Goal: Browse casually

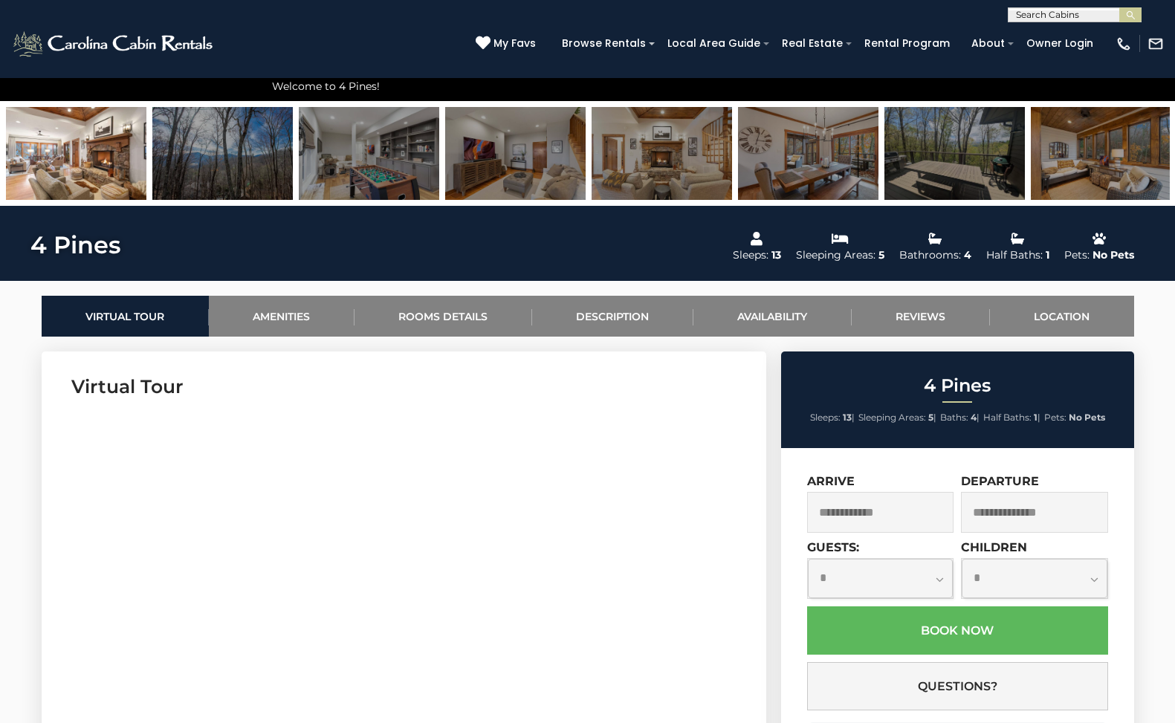
scroll to position [491, 0]
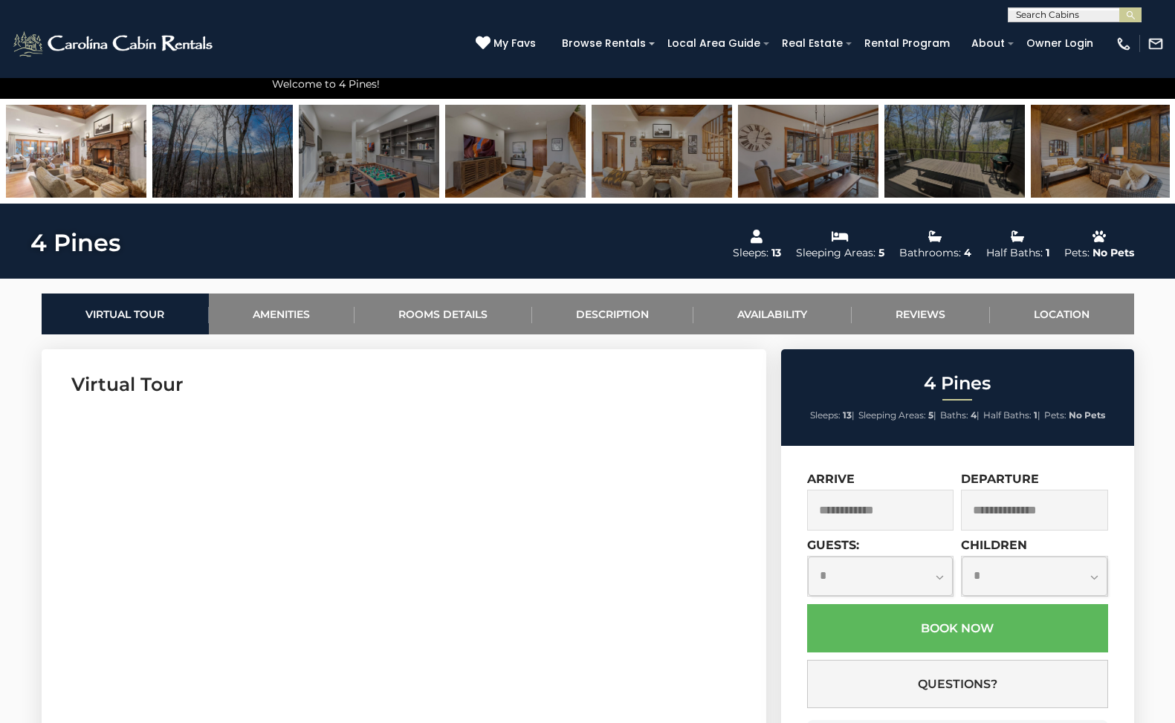
click at [64, 158] on img at bounding box center [76, 151] width 140 height 93
click at [56, 155] on img at bounding box center [76, 151] width 140 height 93
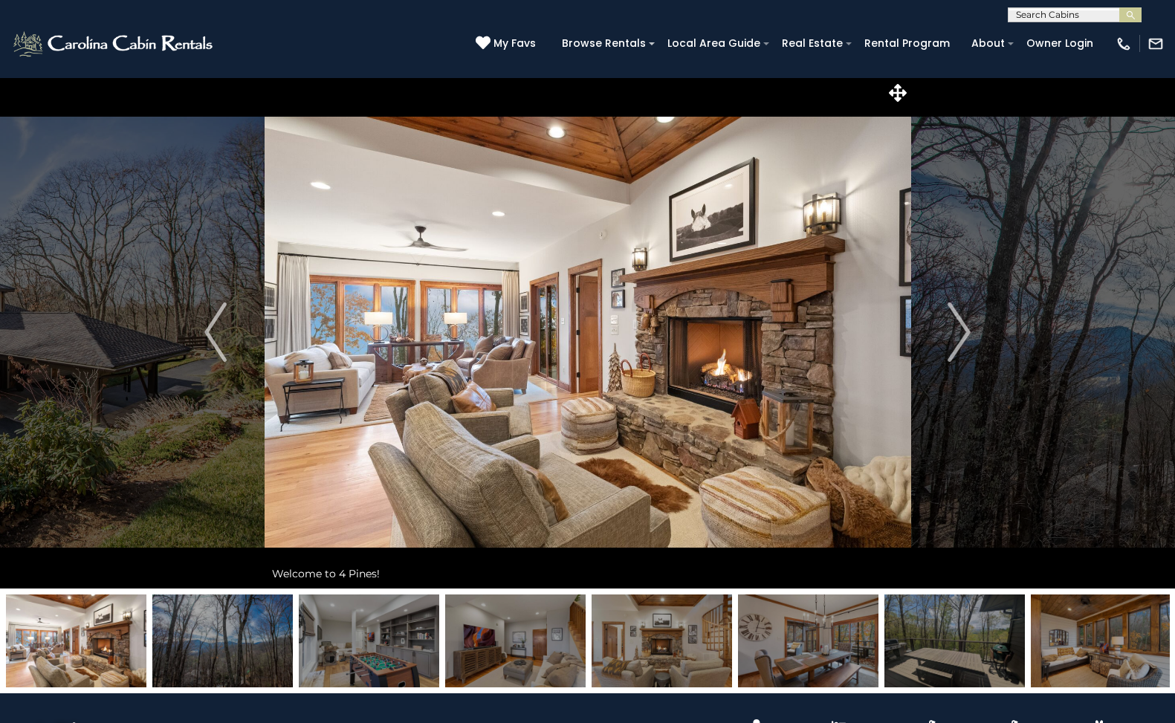
scroll to position [0, 0]
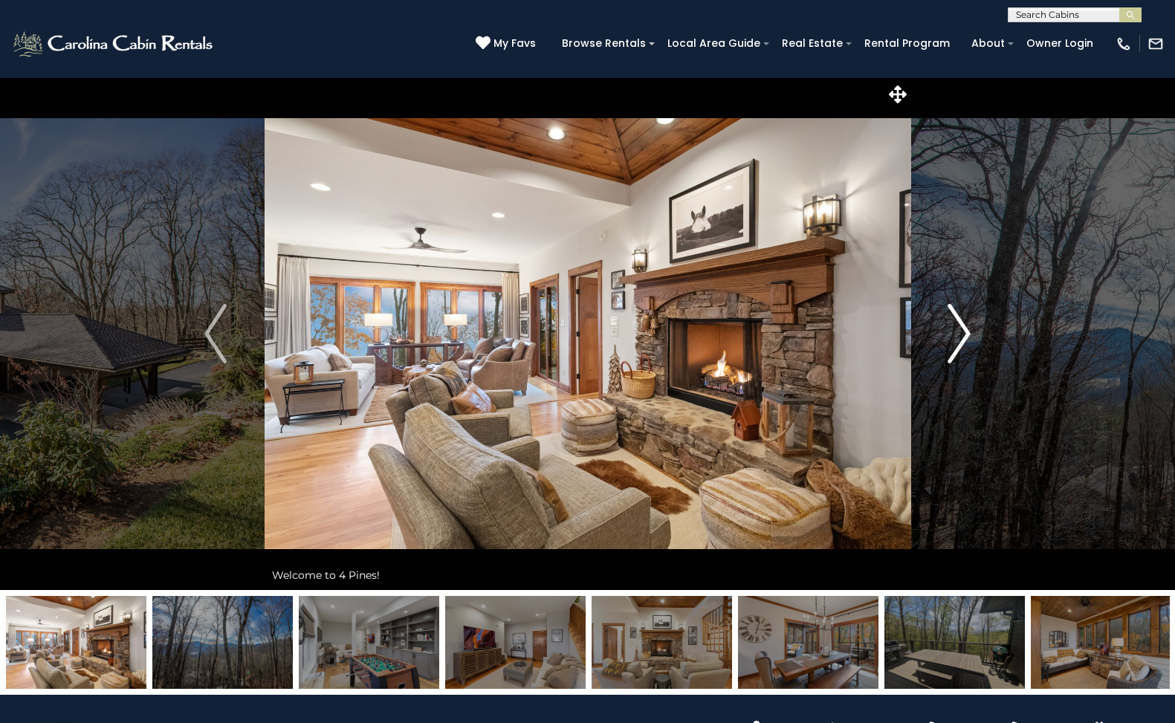
click at [965, 334] on img "Next" at bounding box center [959, 333] width 22 height 59
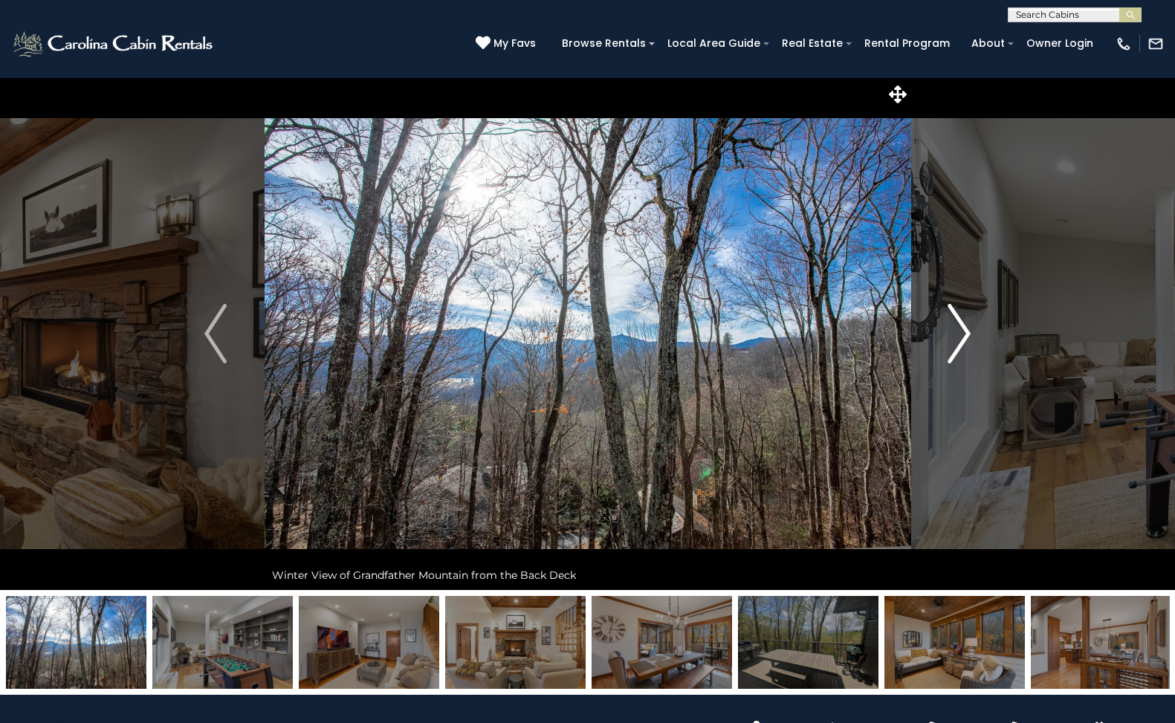
click at [965, 334] on img "Next" at bounding box center [959, 333] width 22 height 59
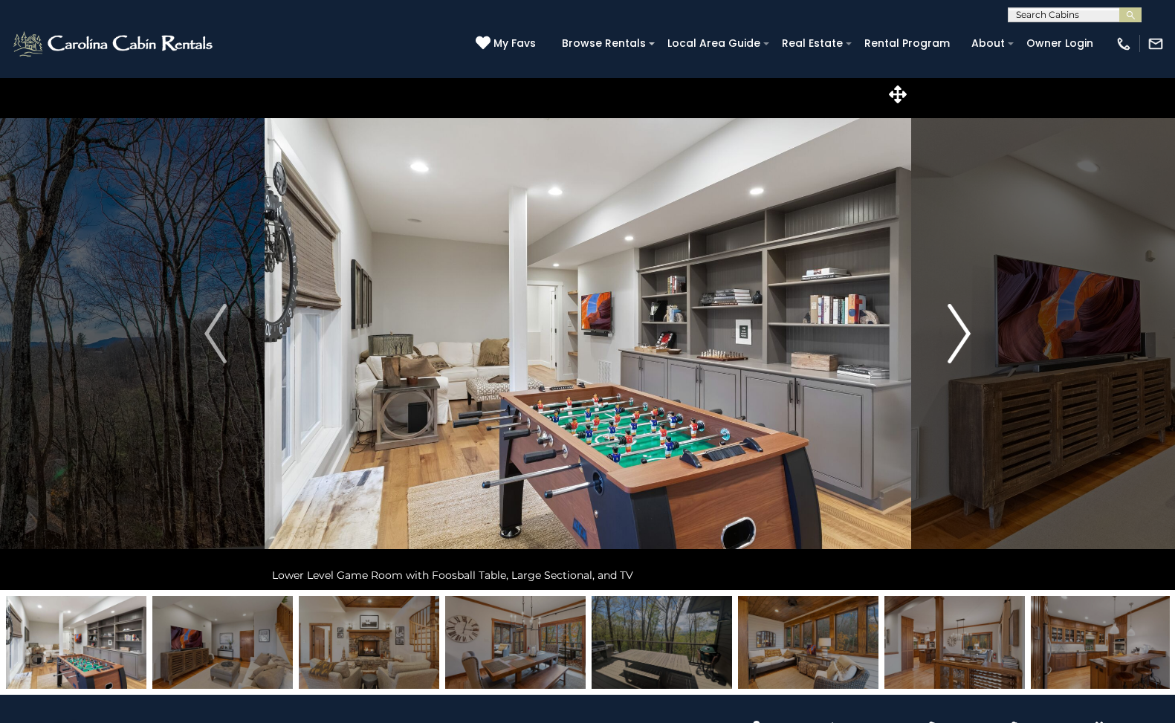
click at [965, 334] on img "Next" at bounding box center [959, 333] width 22 height 59
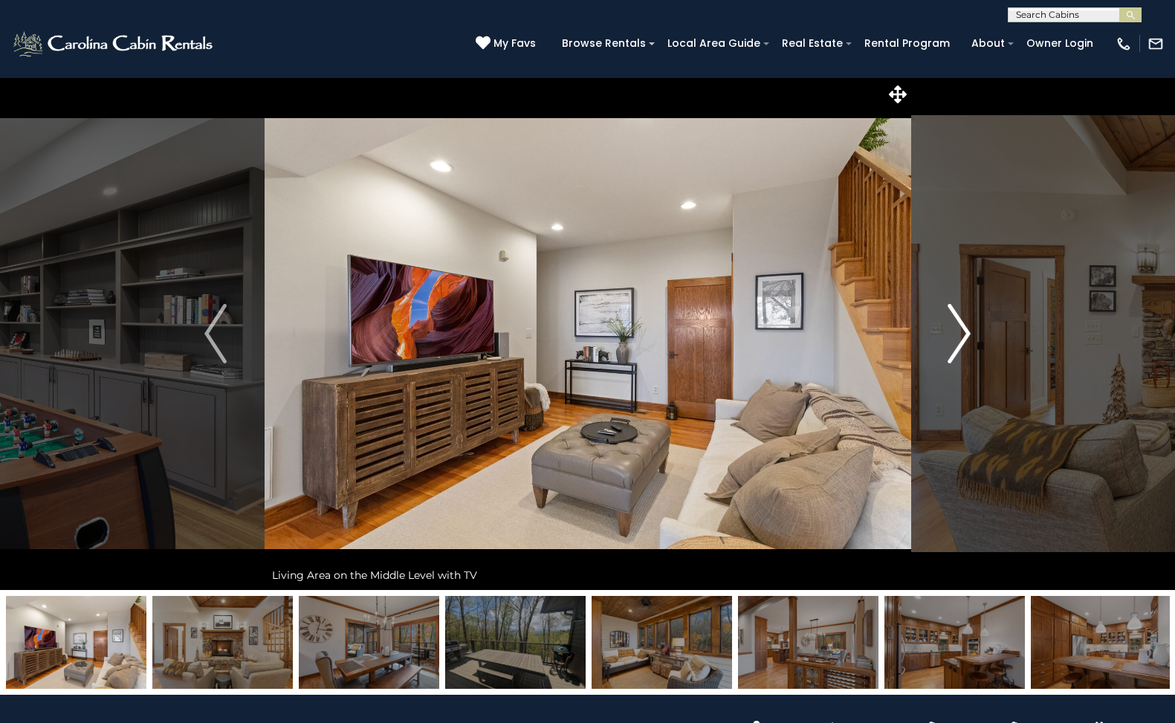
click at [965, 334] on img "Next" at bounding box center [959, 333] width 22 height 59
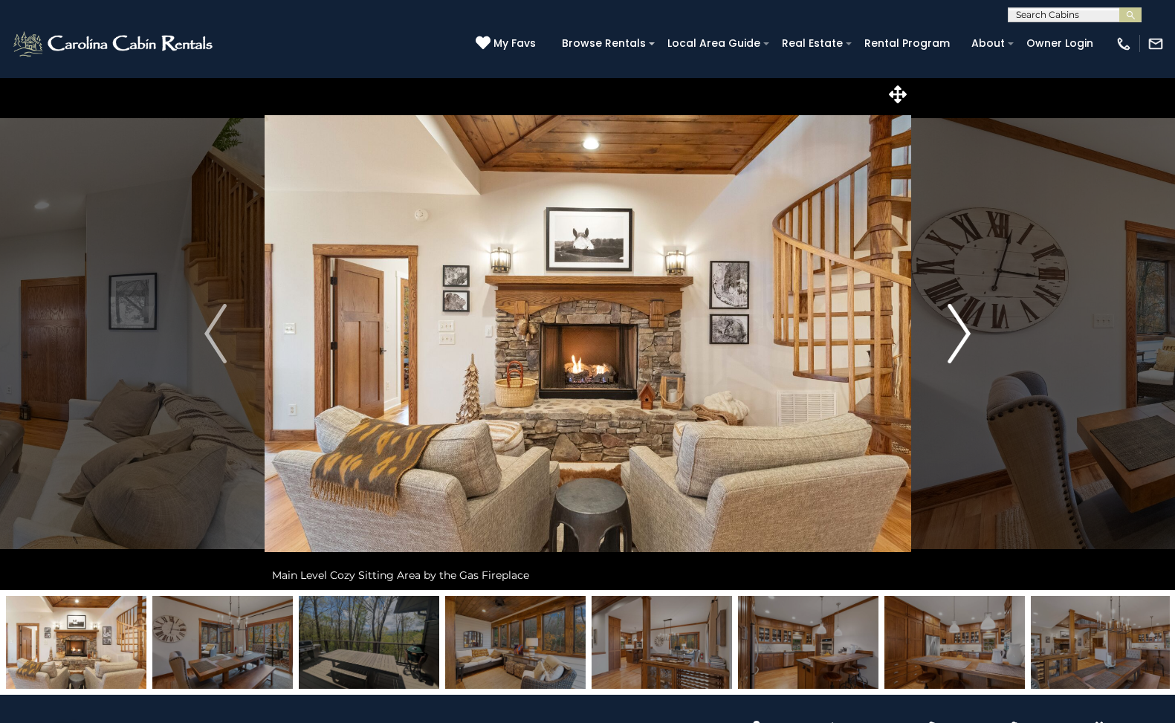
click at [965, 334] on img "Next" at bounding box center [959, 333] width 22 height 59
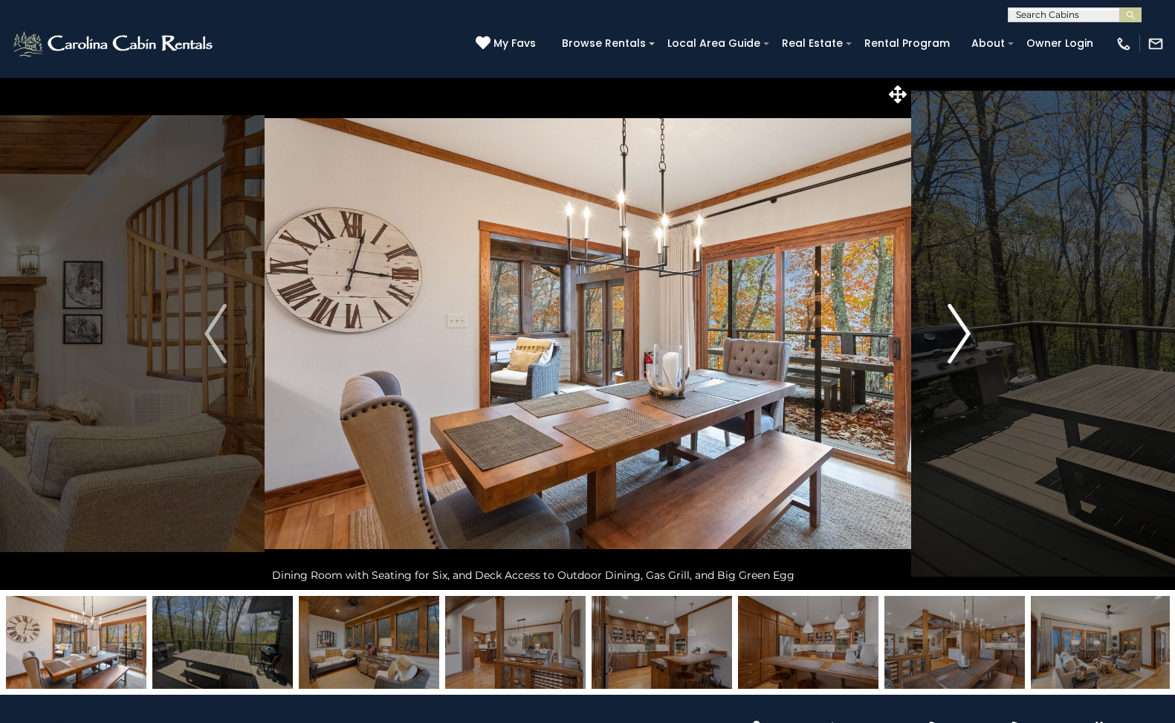
click at [965, 334] on img "Next" at bounding box center [959, 333] width 22 height 59
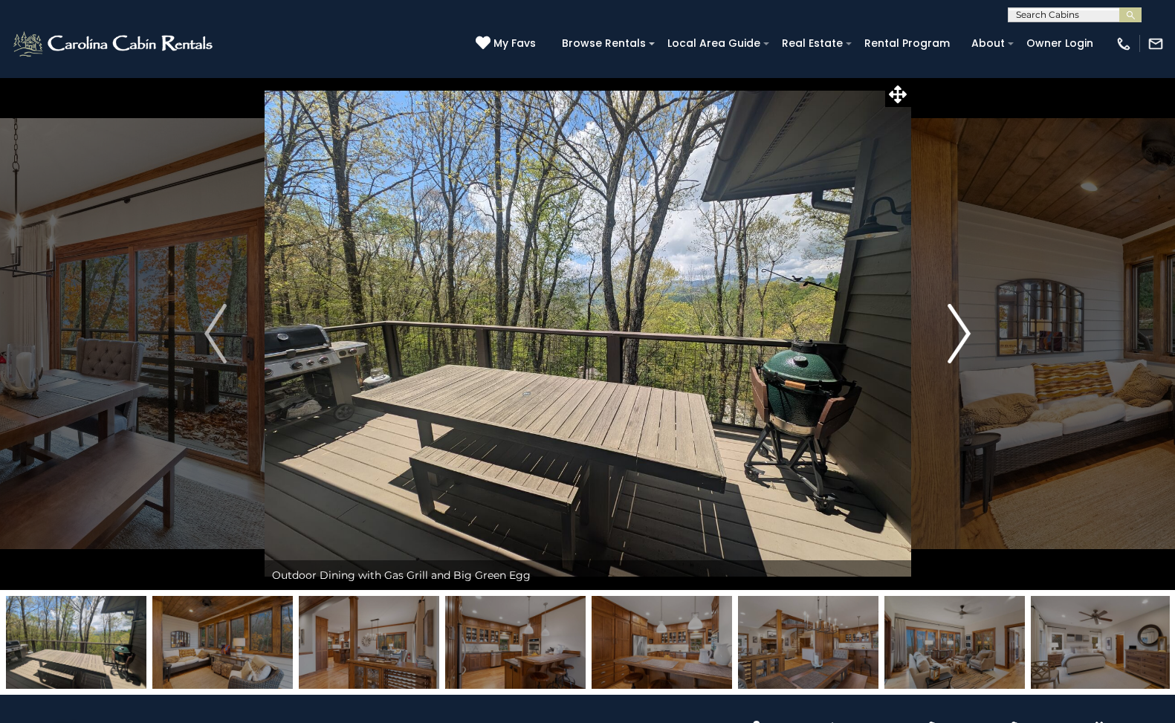
click at [965, 334] on img "Next" at bounding box center [959, 333] width 22 height 59
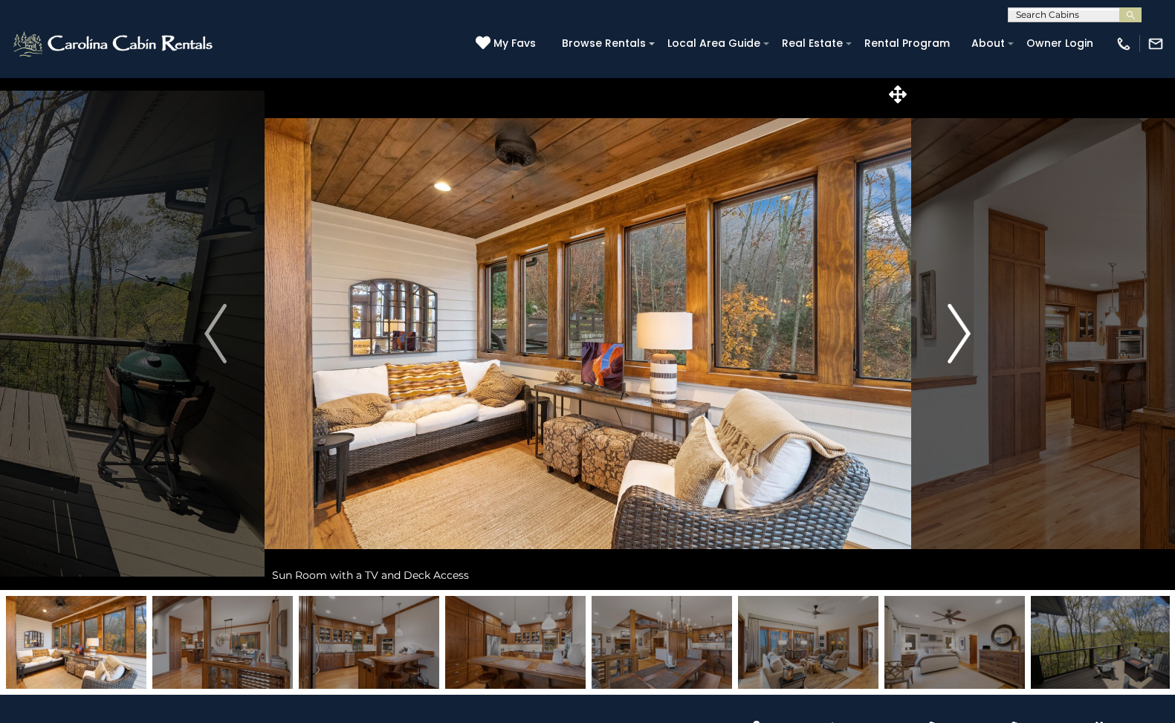
click at [965, 334] on img "Next" at bounding box center [959, 333] width 22 height 59
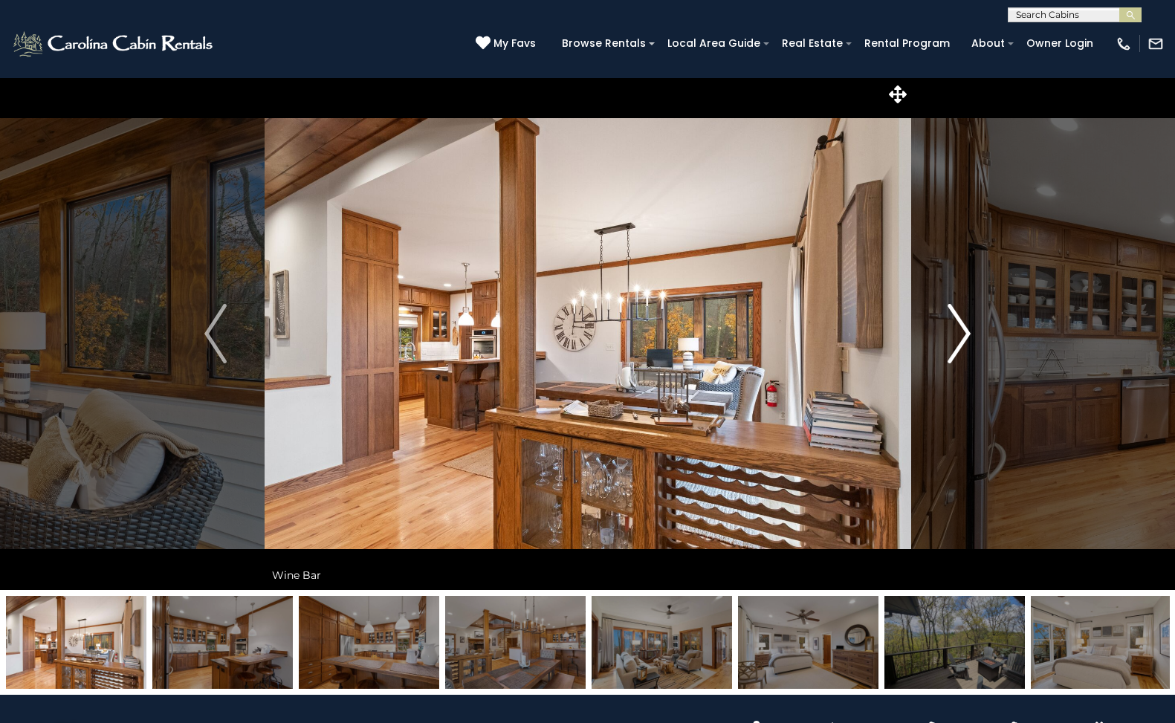
click at [965, 334] on img "Next" at bounding box center [959, 333] width 22 height 59
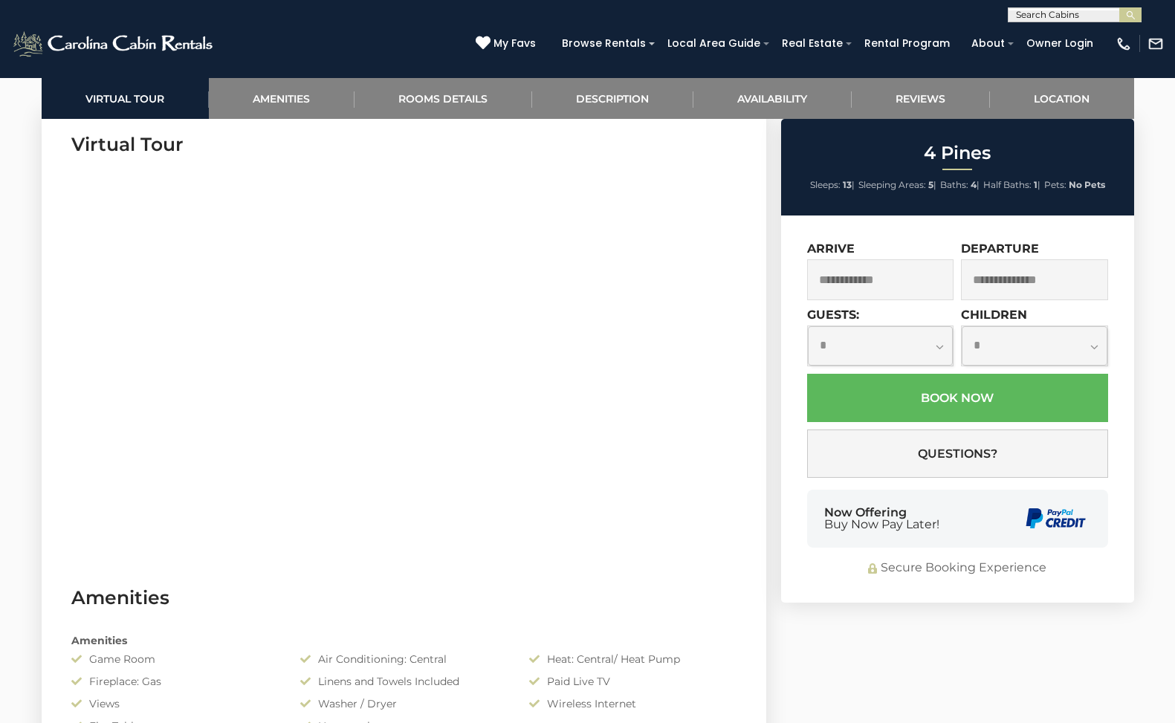
scroll to position [732, 0]
